Goal: Check status: Check status

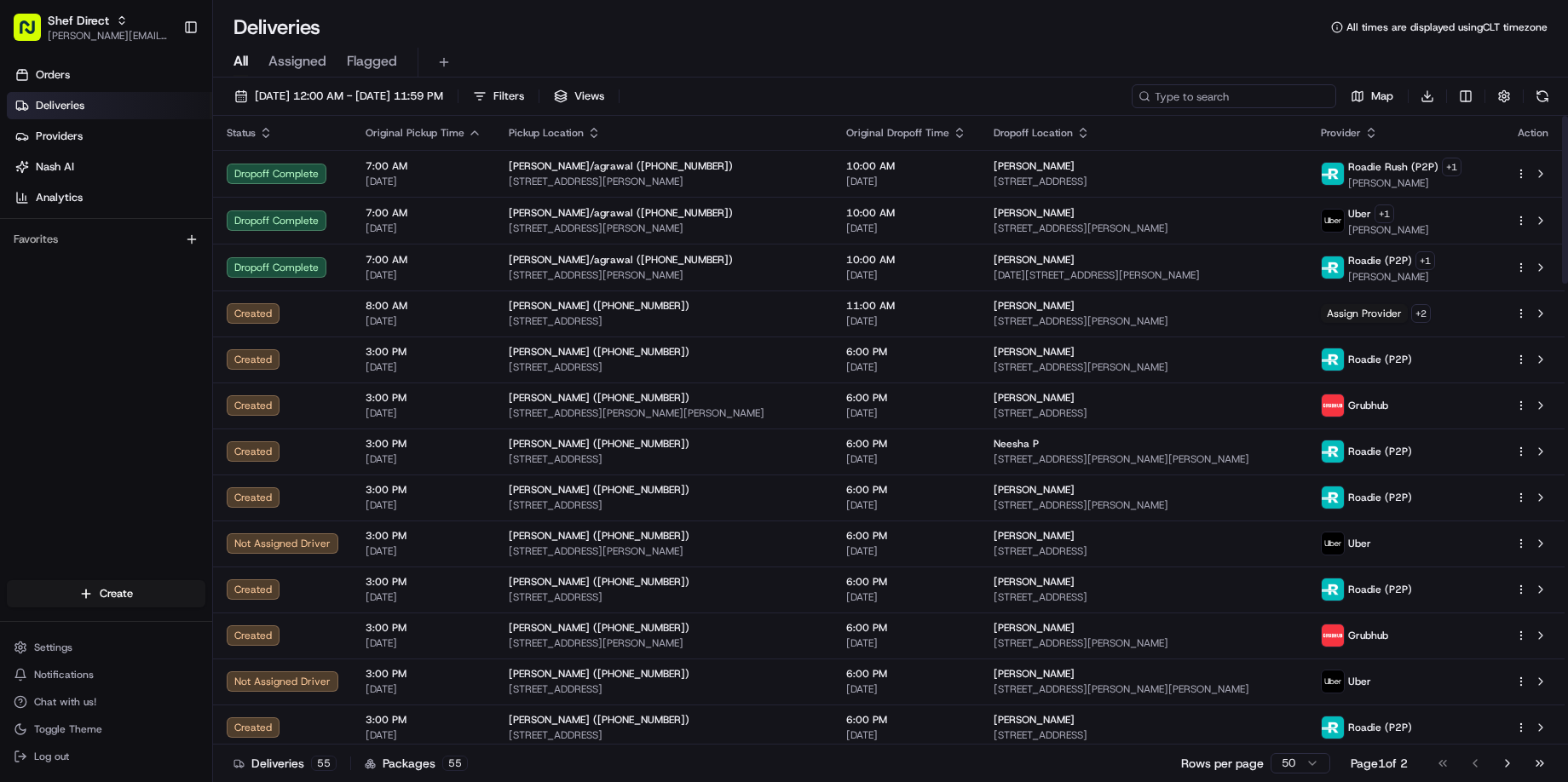
click at [1238, 103] on input at bounding box center [1234, 96] width 204 height 24
paste input "jAtGKBr8ANm"
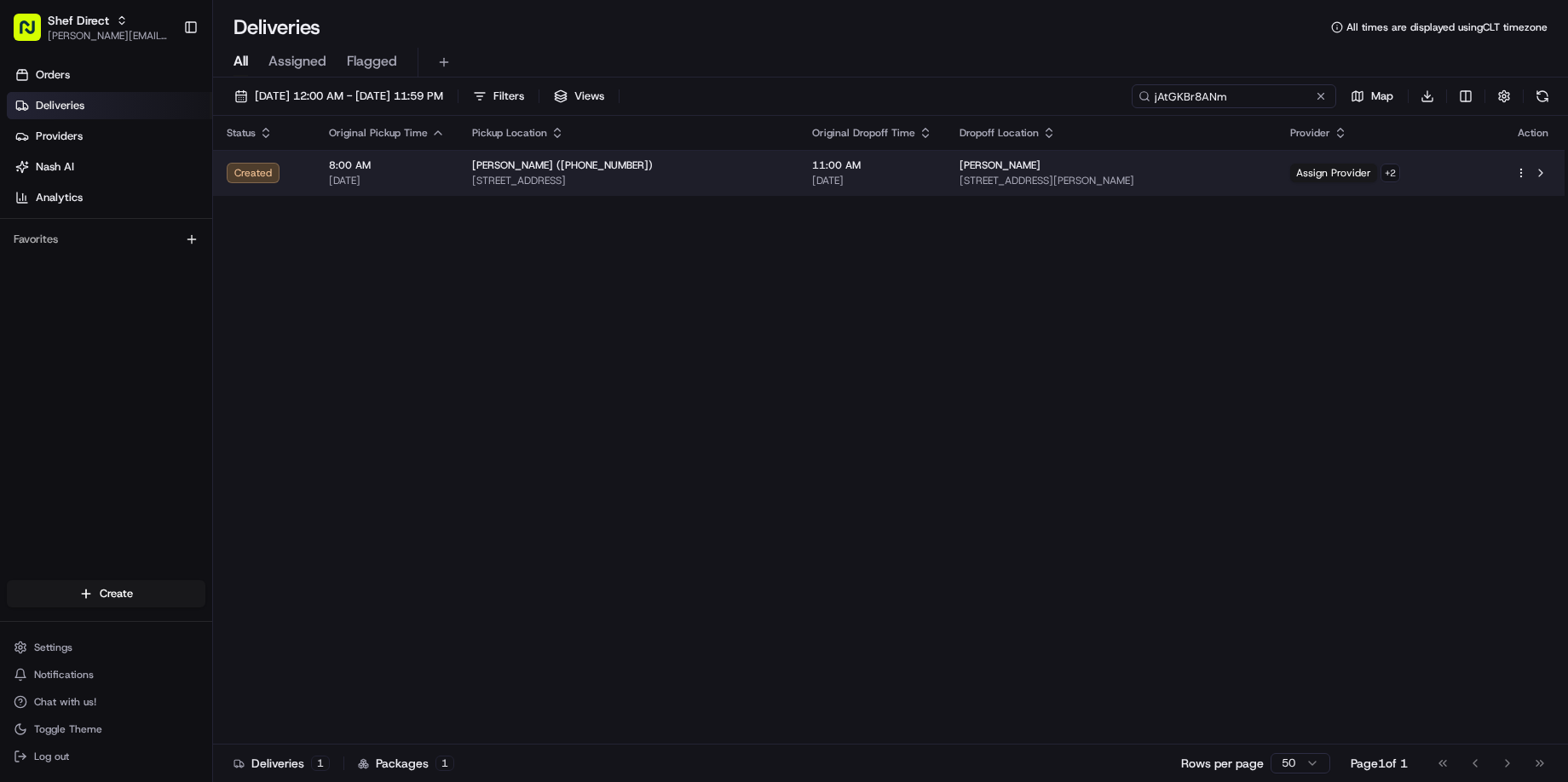
type input "jAtGKBr8ANm"
click at [1053, 185] on span "[STREET_ADDRESS][PERSON_NAME]" at bounding box center [1111, 181] width 303 height 14
click at [960, 172] on span "[PERSON_NAME]" at bounding box center [1000, 165] width 81 height 14
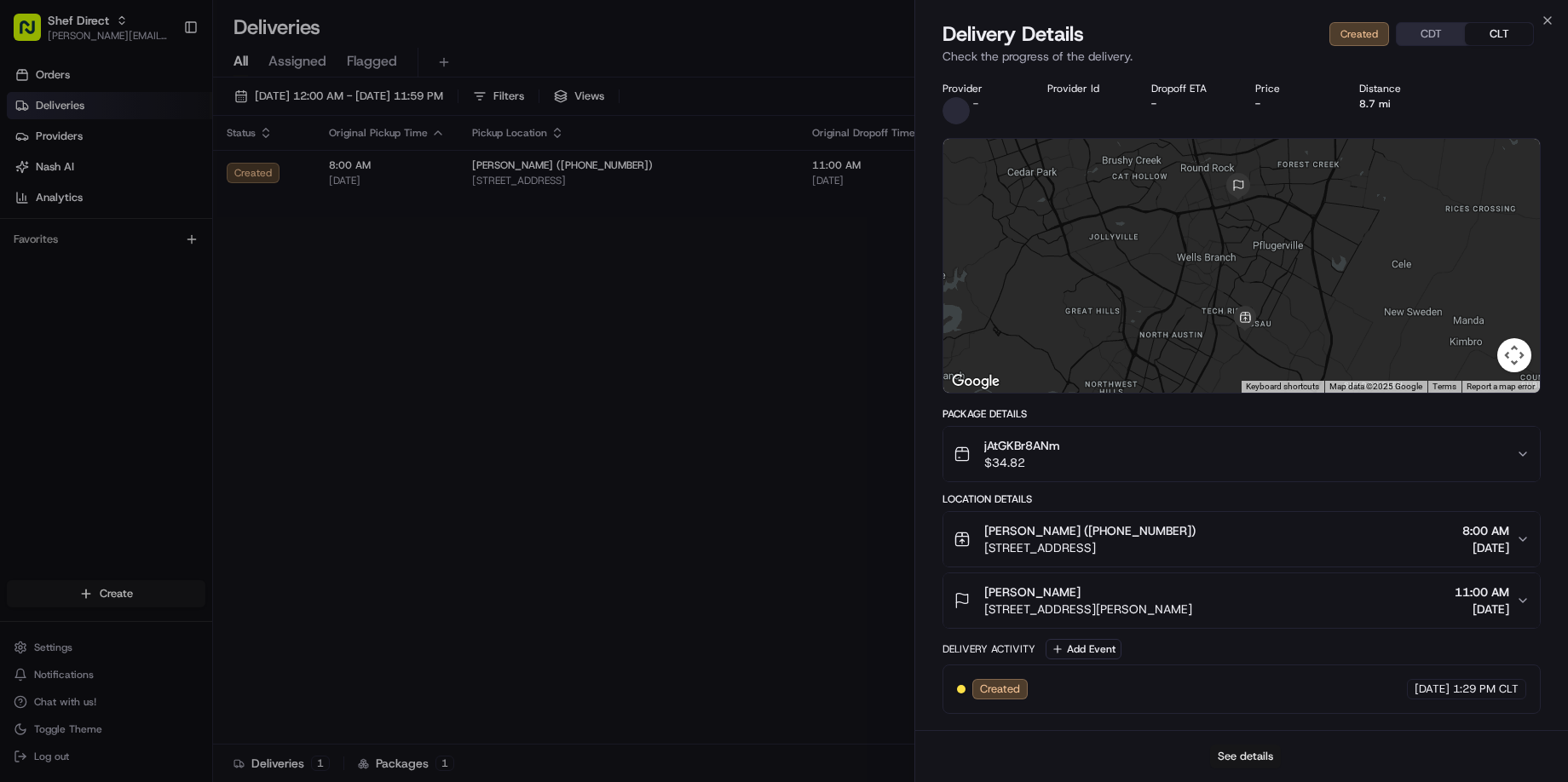
click at [1235, 748] on button "See details" at bounding box center [1246, 757] width 71 height 24
